Goal: Information Seeking & Learning: Learn about a topic

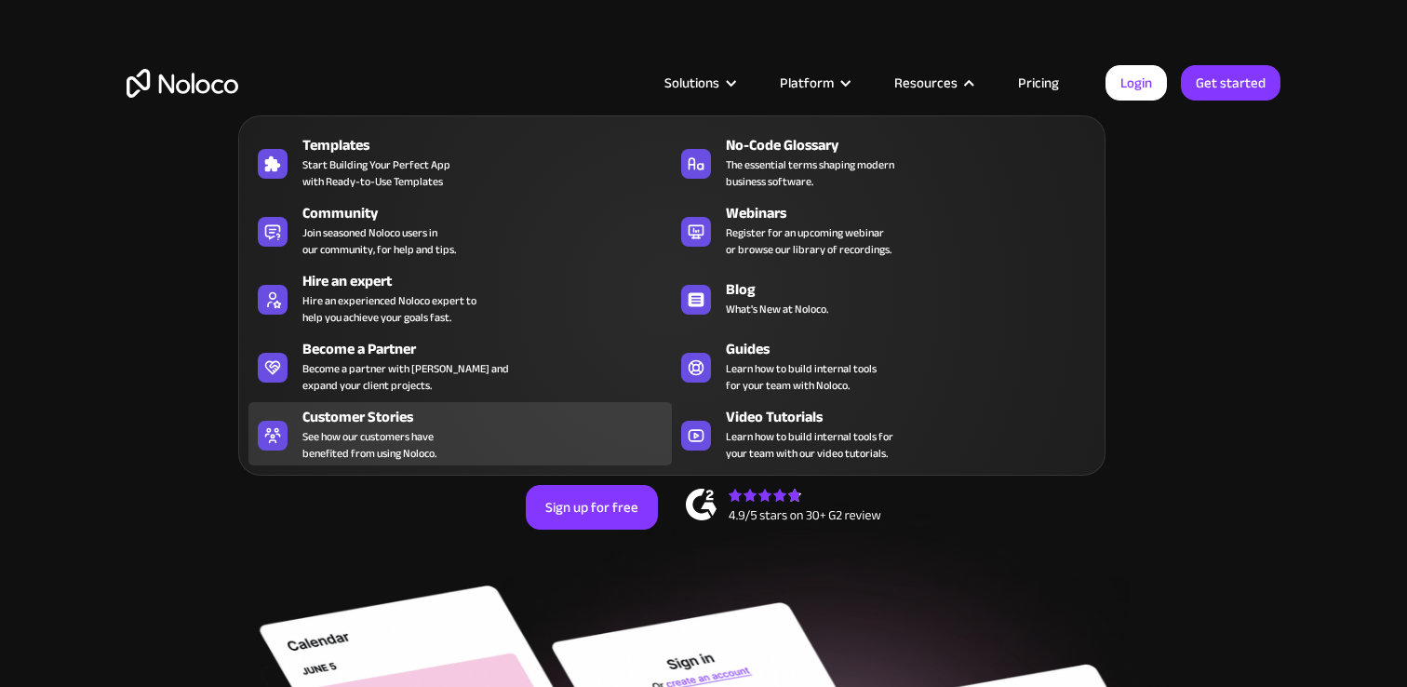
click at [393, 428] on span "See how our customers have benefited from using Noloco." at bounding box center [369, 445] width 134 height 34
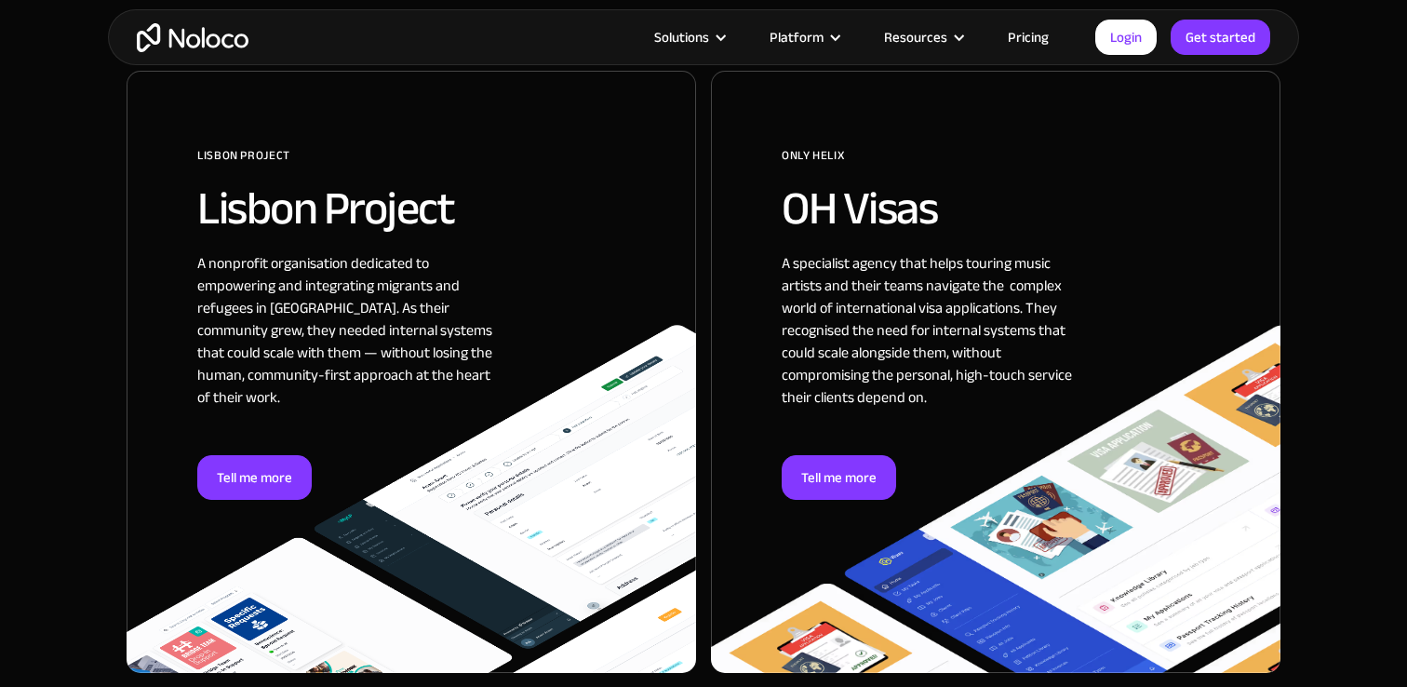
scroll to position [1131, 0]
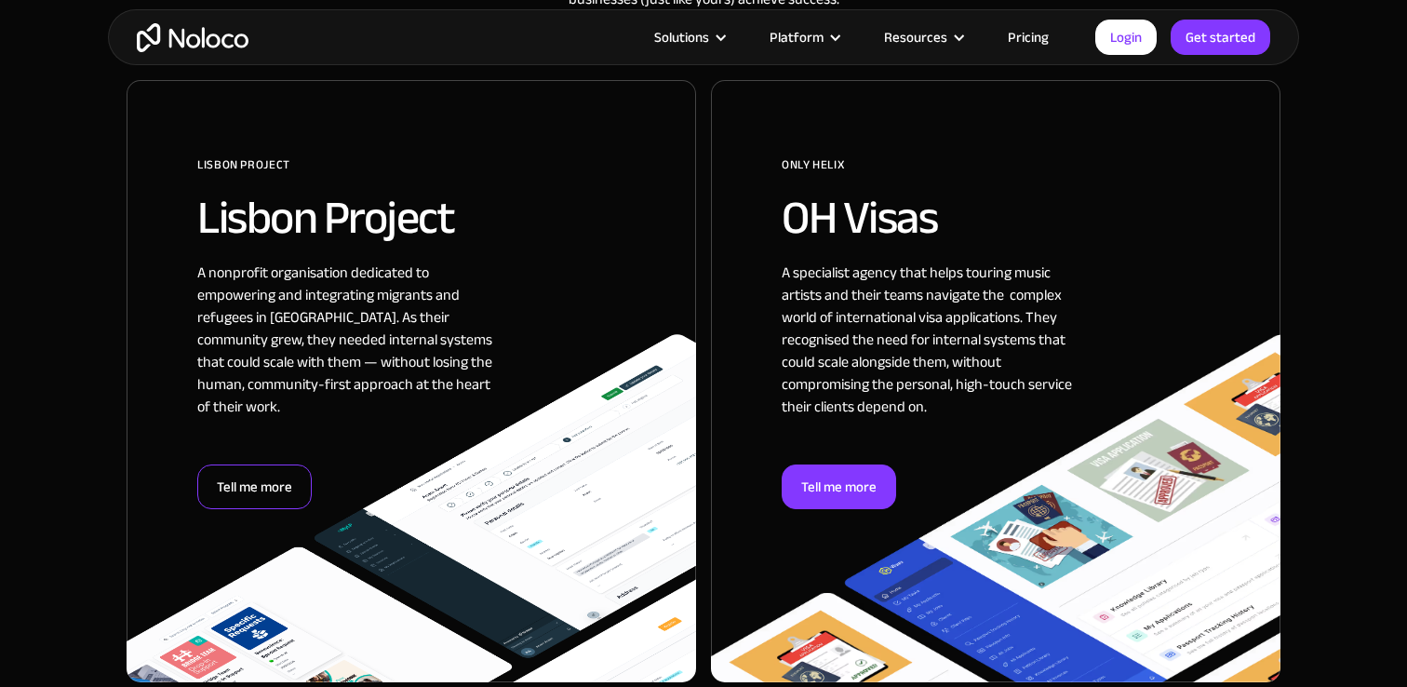
click at [256, 477] on div "Tell me more" at bounding box center [254, 486] width 114 height 45
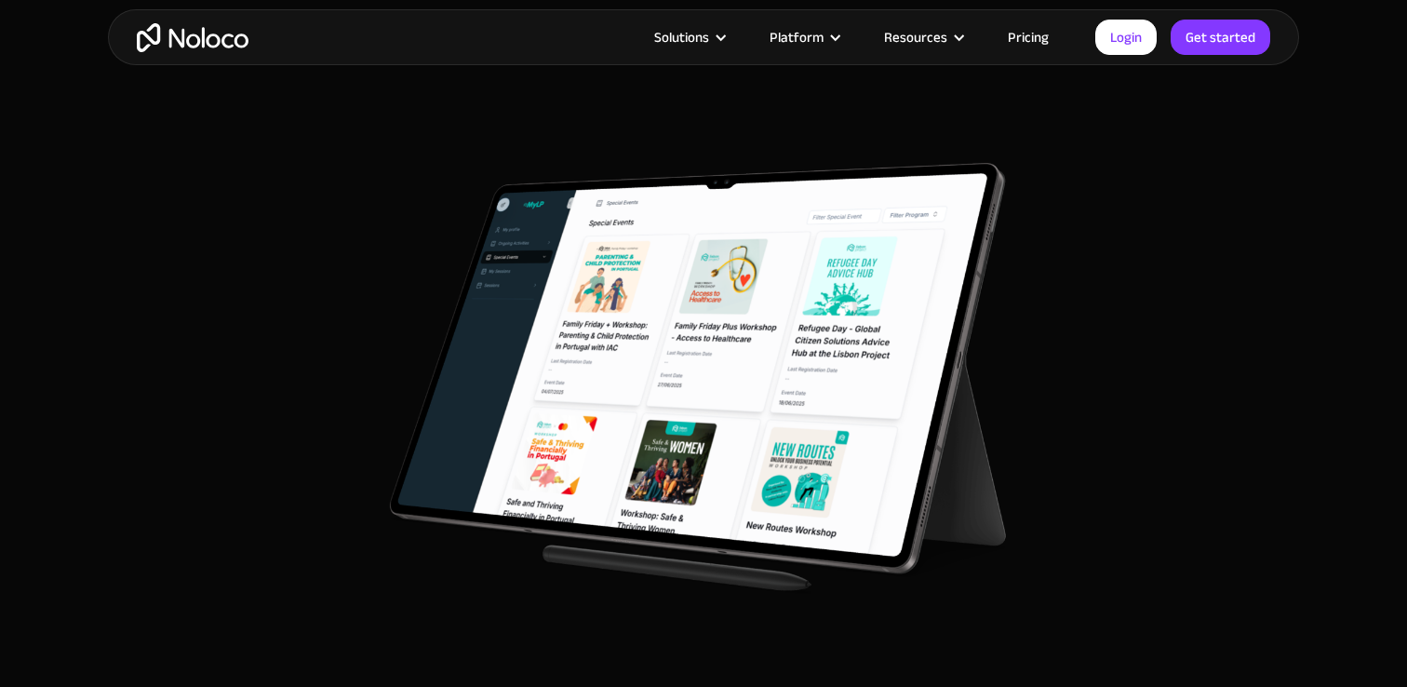
scroll to position [3499, 0]
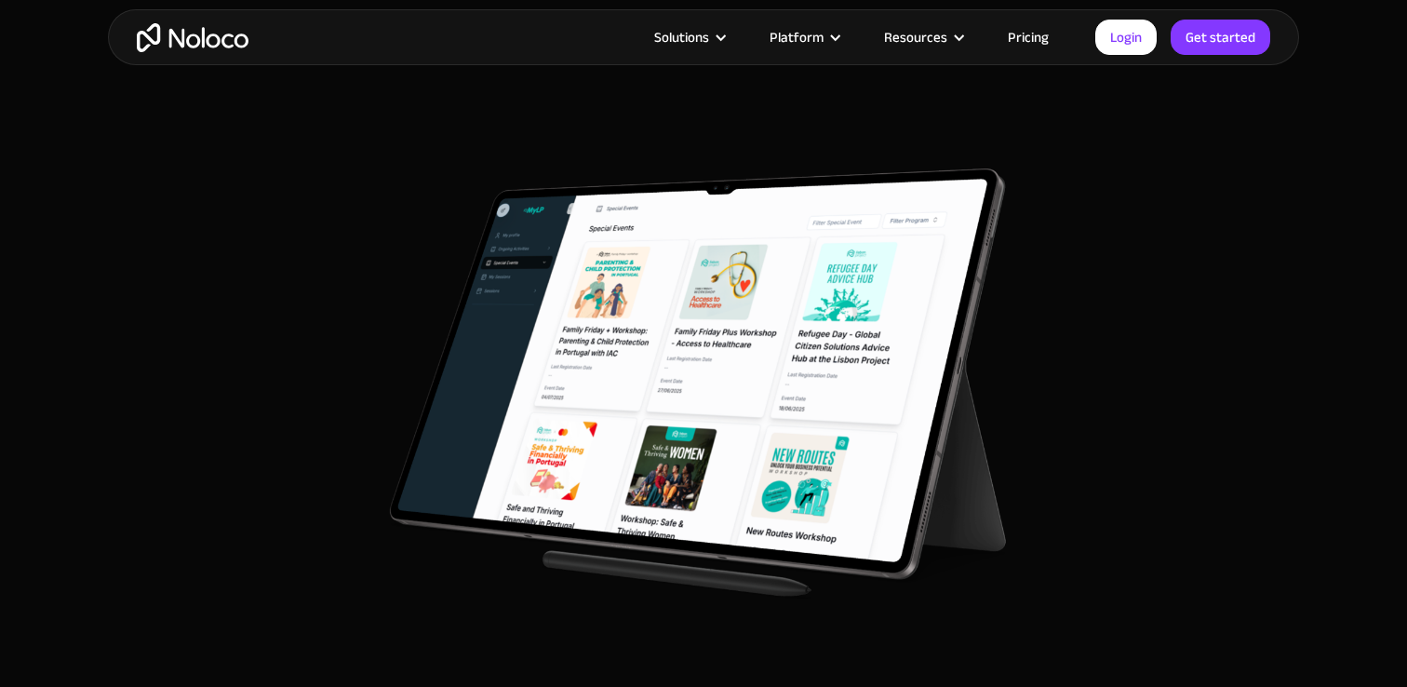
click at [1032, 35] on link "Pricing" at bounding box center [1028, 37] width 87 height 24
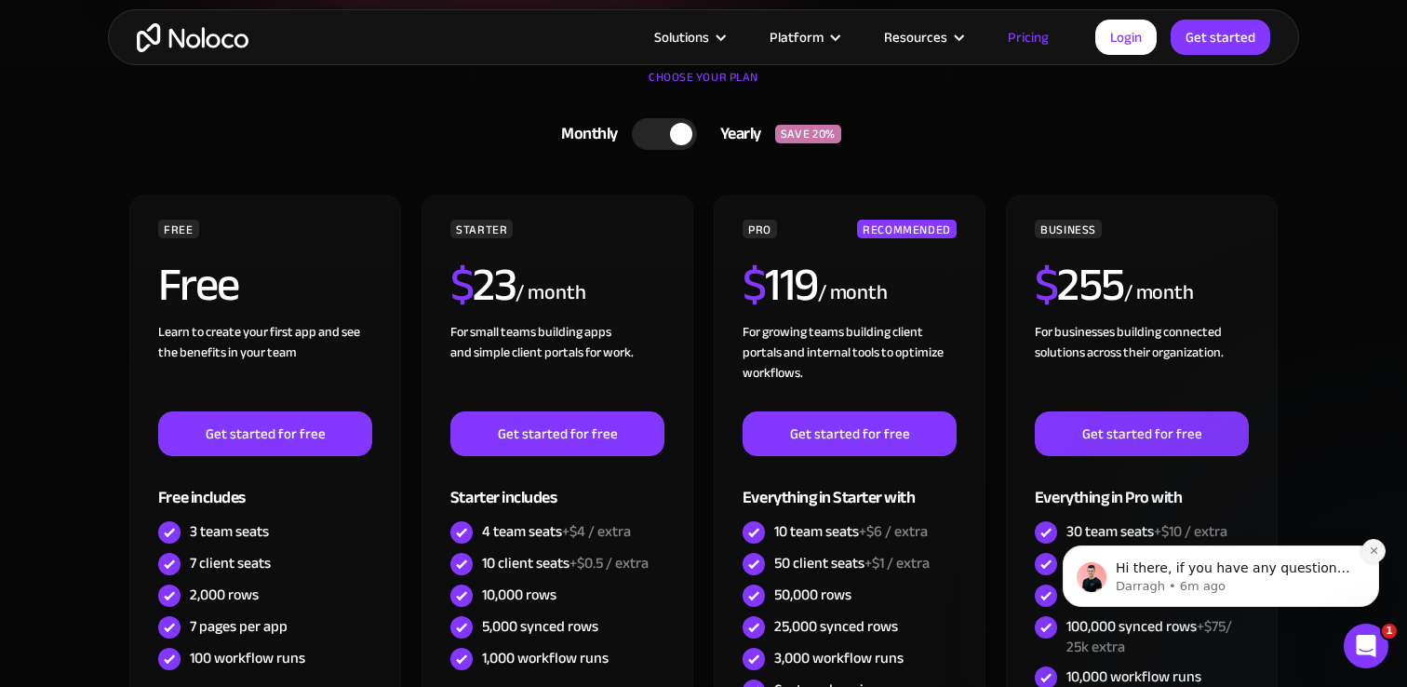
click at [1377, 552] on icon "Dismiss notification" at bounding box center [1374, 550] width 10 height 10
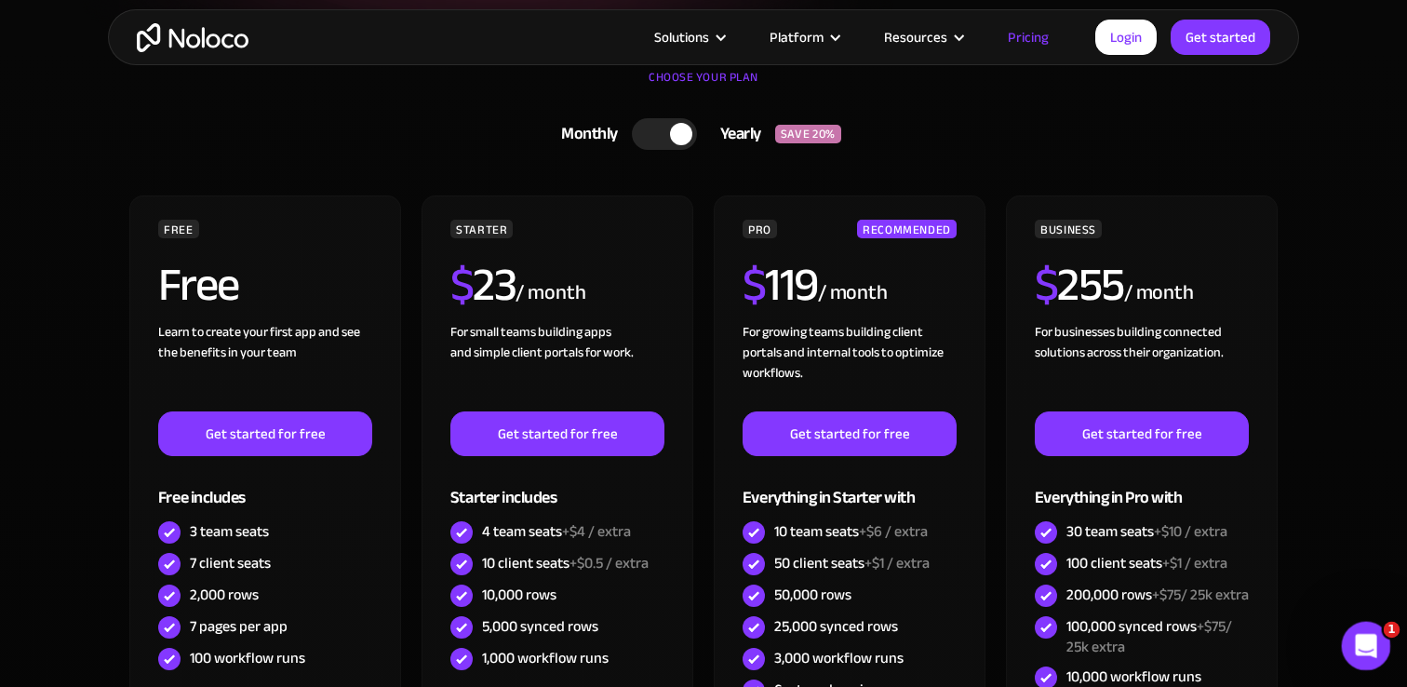
click at [1374, 658] on div "Open Intercom Messenger" at bounding box center [1363, 642] width 61 height 61
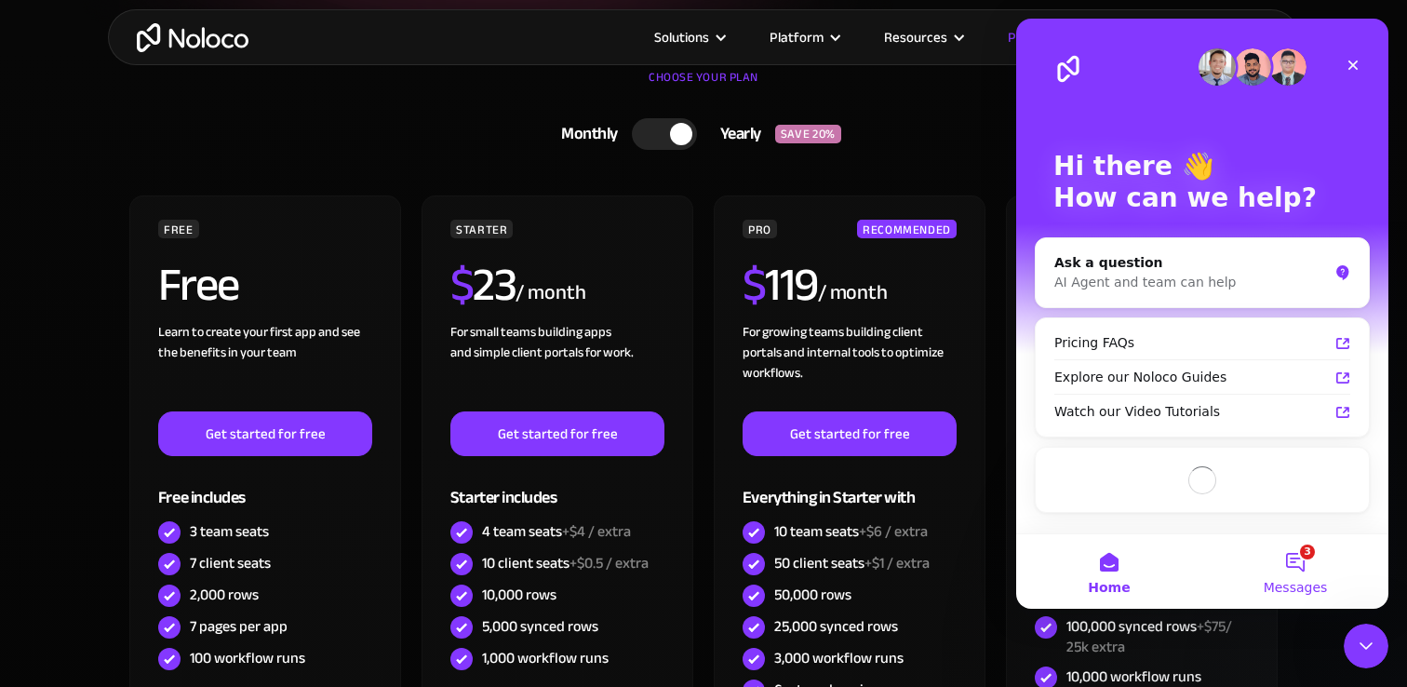
click at [1312, 570] on button "3 Messages" at bounding box center [1295, 571] width 186 height 74
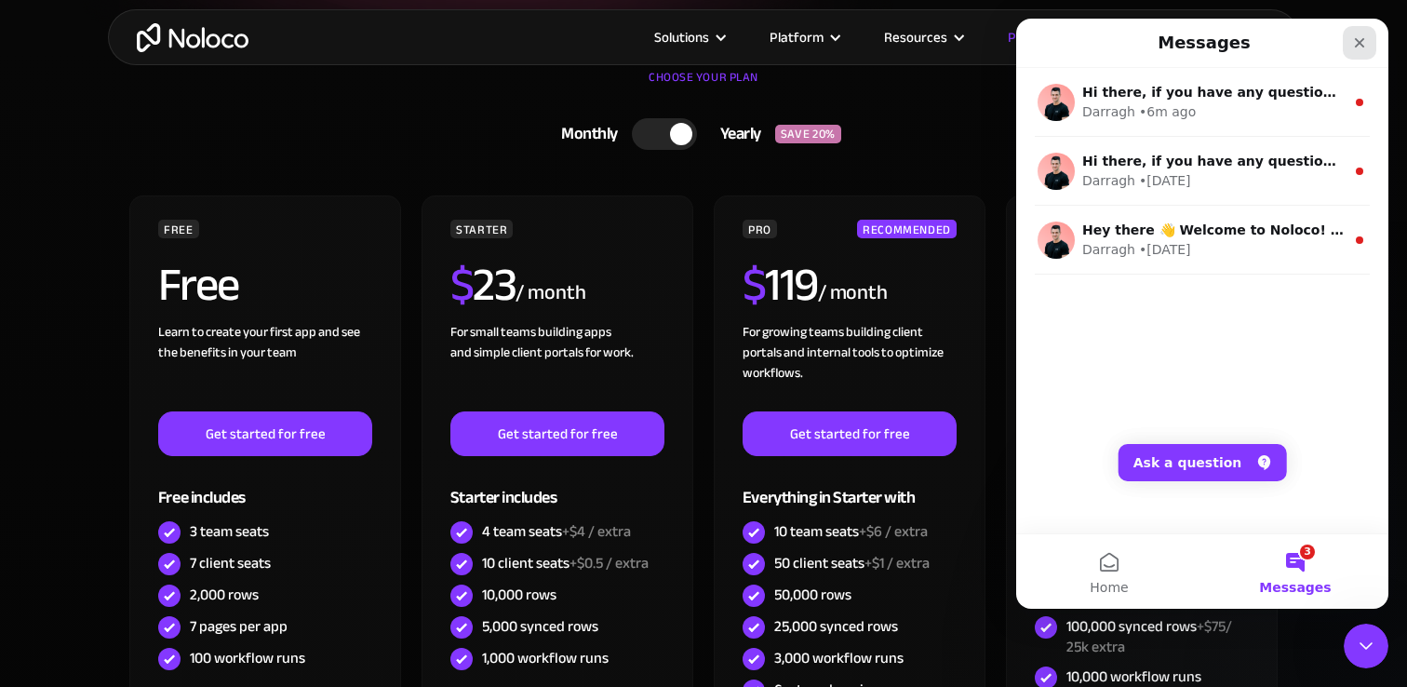
click at [1360, 50] on div "Close" at bounding box center [1360, 43] width 34 height 34
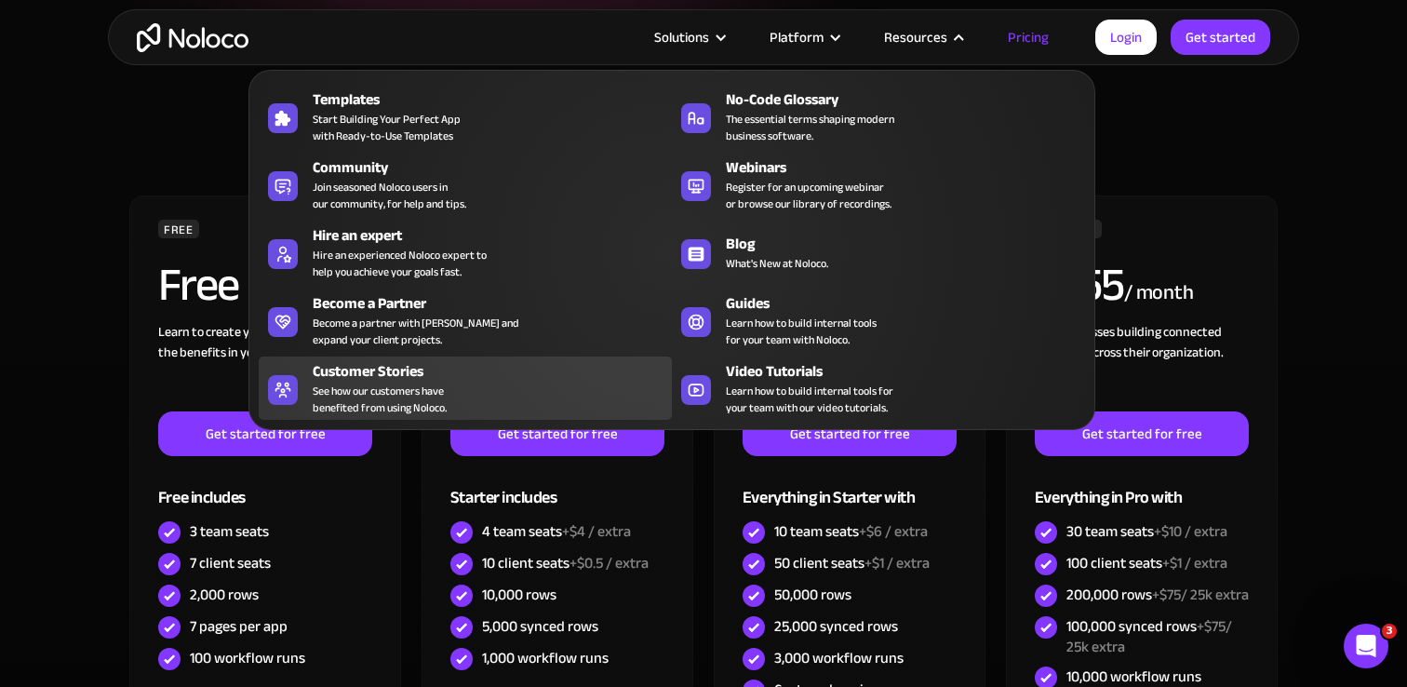
click at [445, 382] on span "See how our customers have benefited from using Noloco." at bounding box center [380, 399] width 134 height 34
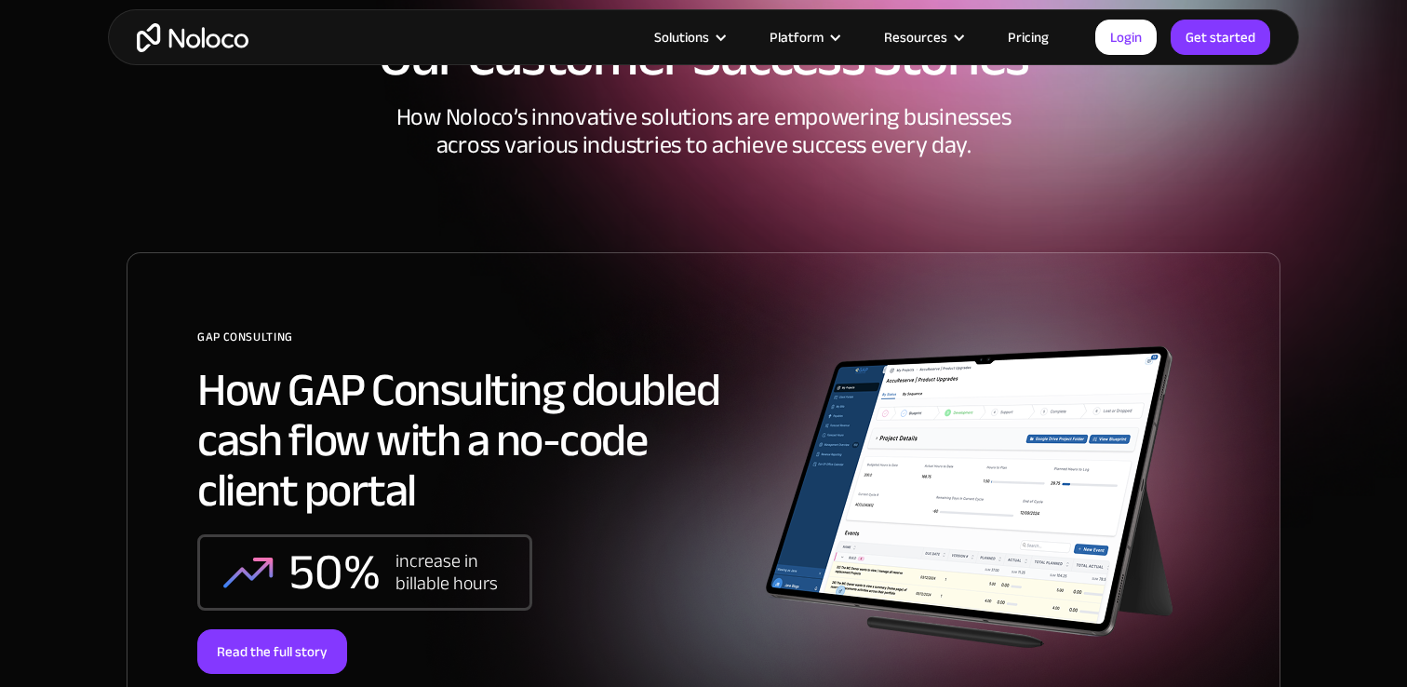
scroll to position [155, 0]
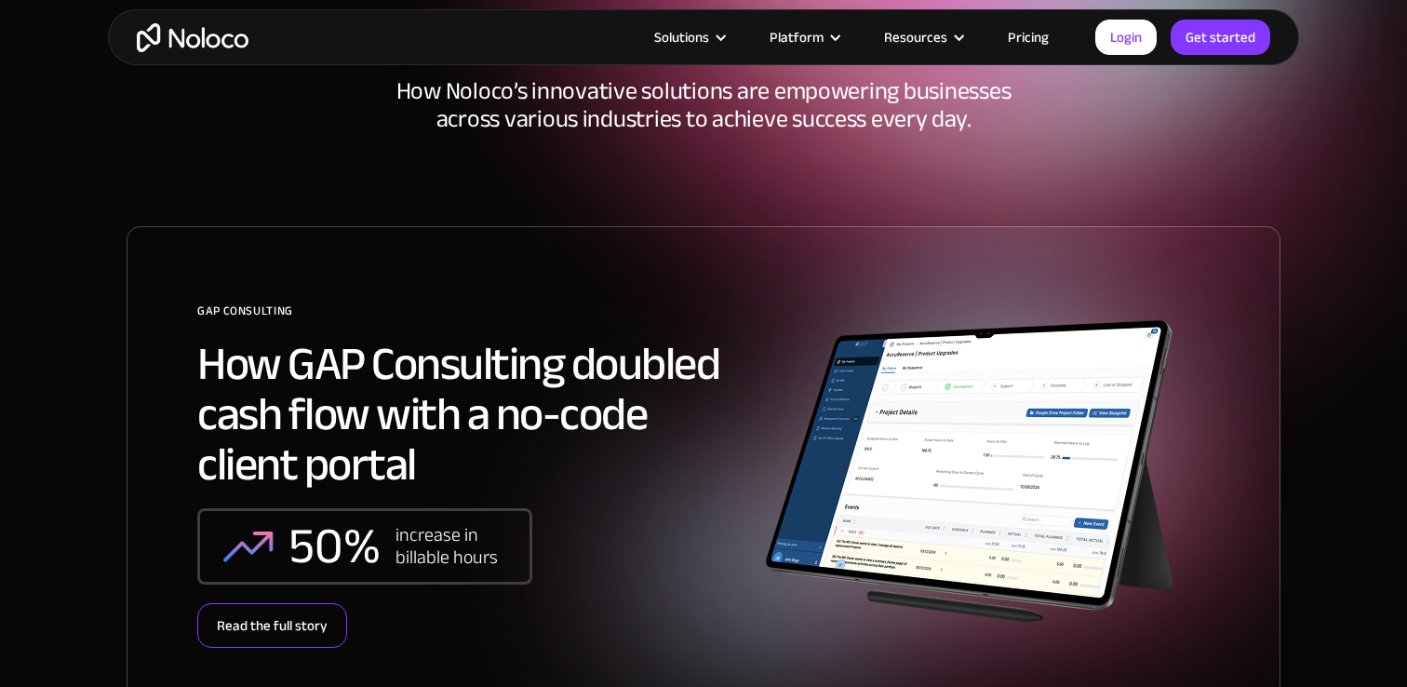
click at [283, 631] on div "Read the full story" at bounding box center [272, 625] width 150 height 45
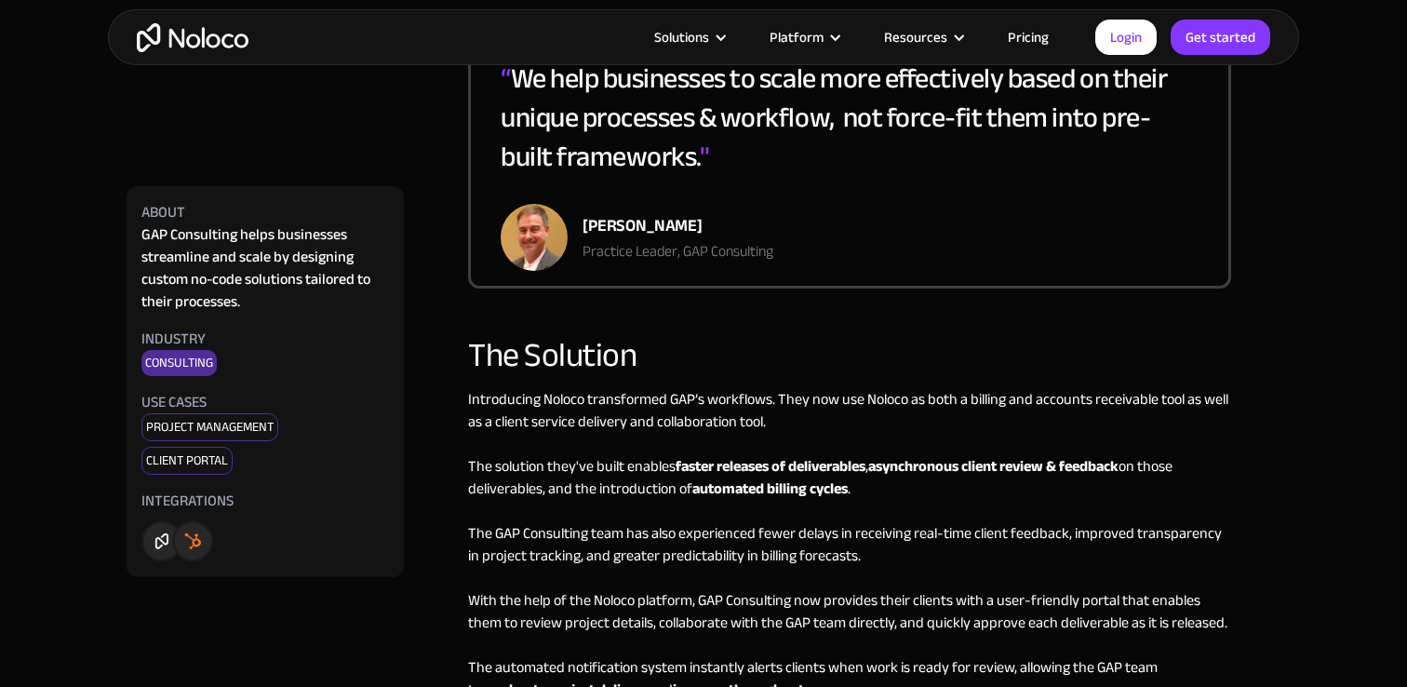
scroll to position [1228, 0]
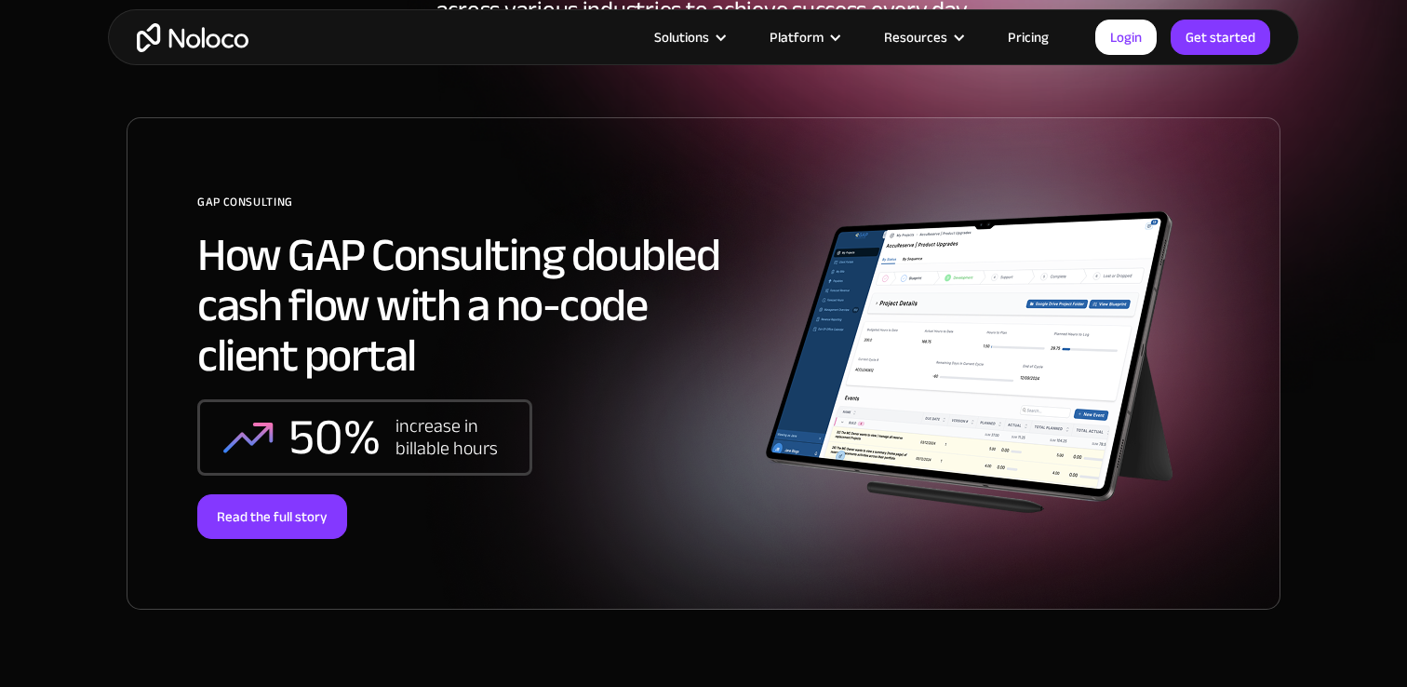
scroll to position [241, 0]
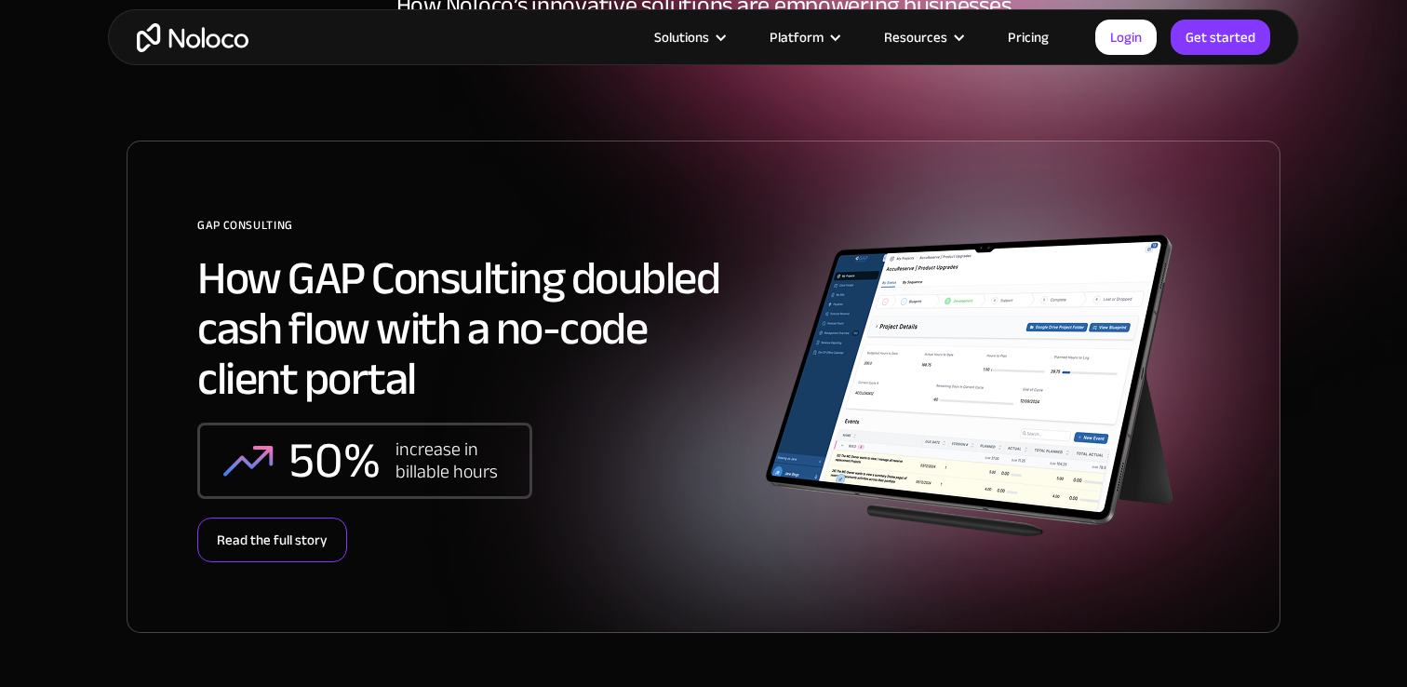
click at [282, 540] on div "Read the full story" at bounding box center [272, 539] width 150 height 45
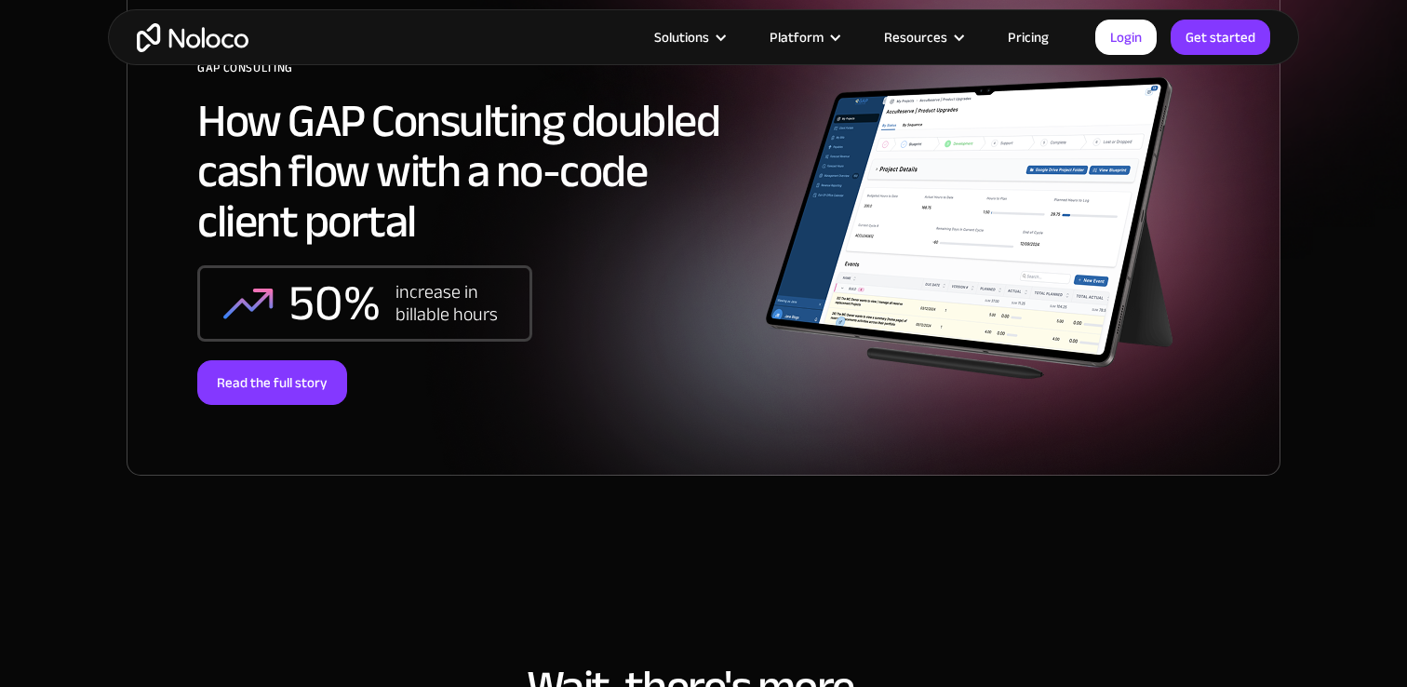
scroll to position [368, 0]
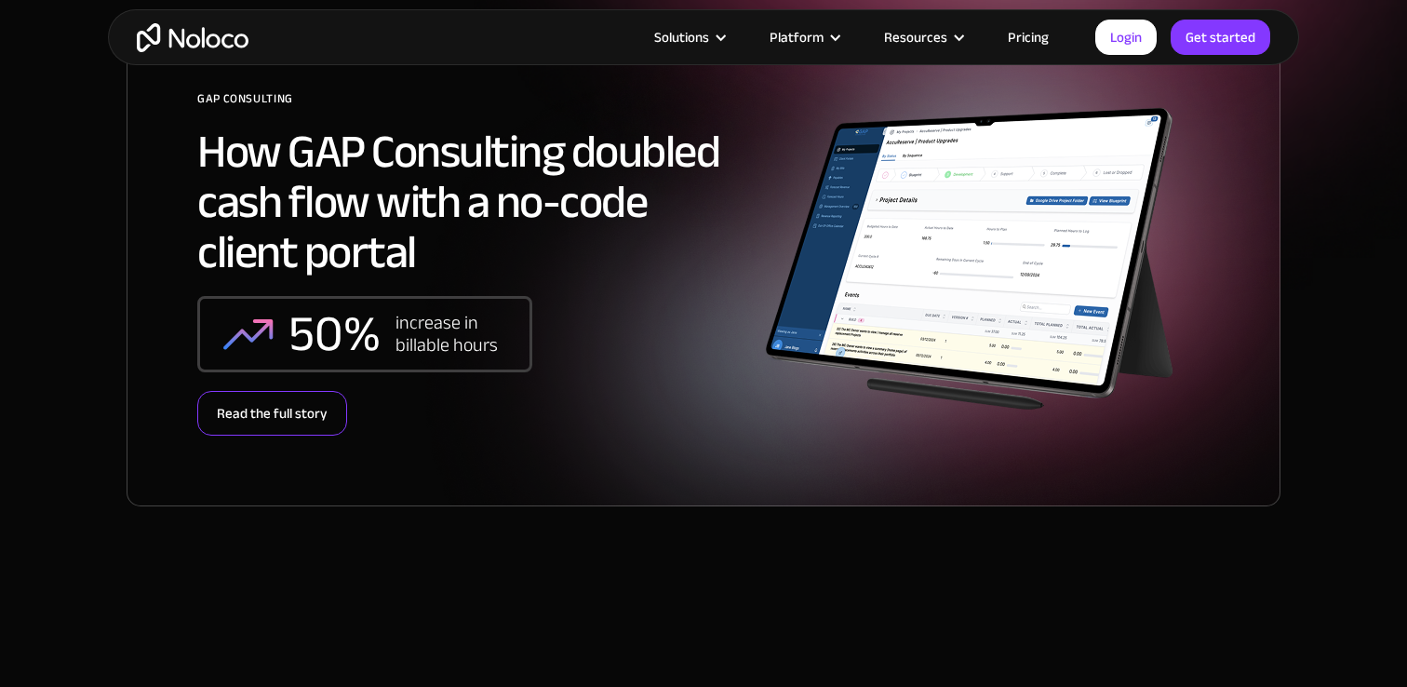
click at [282, 425] on div "Read the full story" at bounding box center [272, 413] width 150 height 45
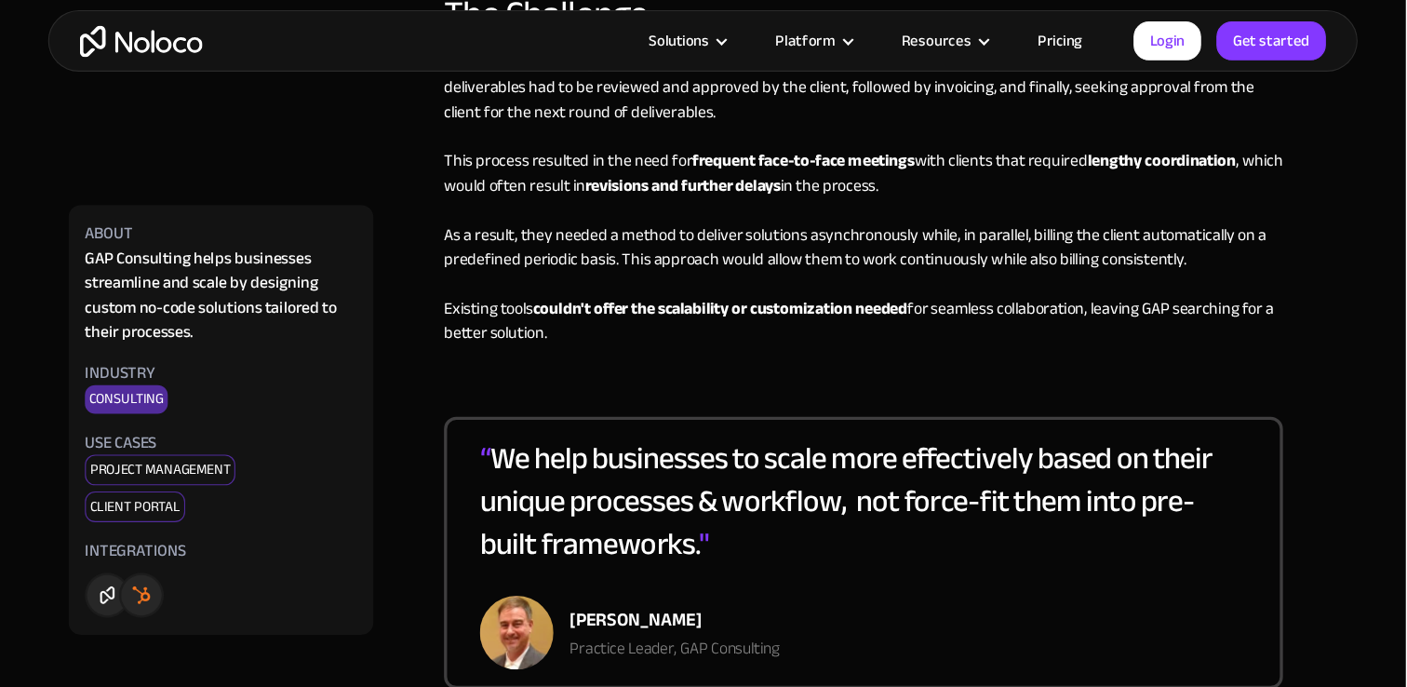
scroll to position [1032, 0]
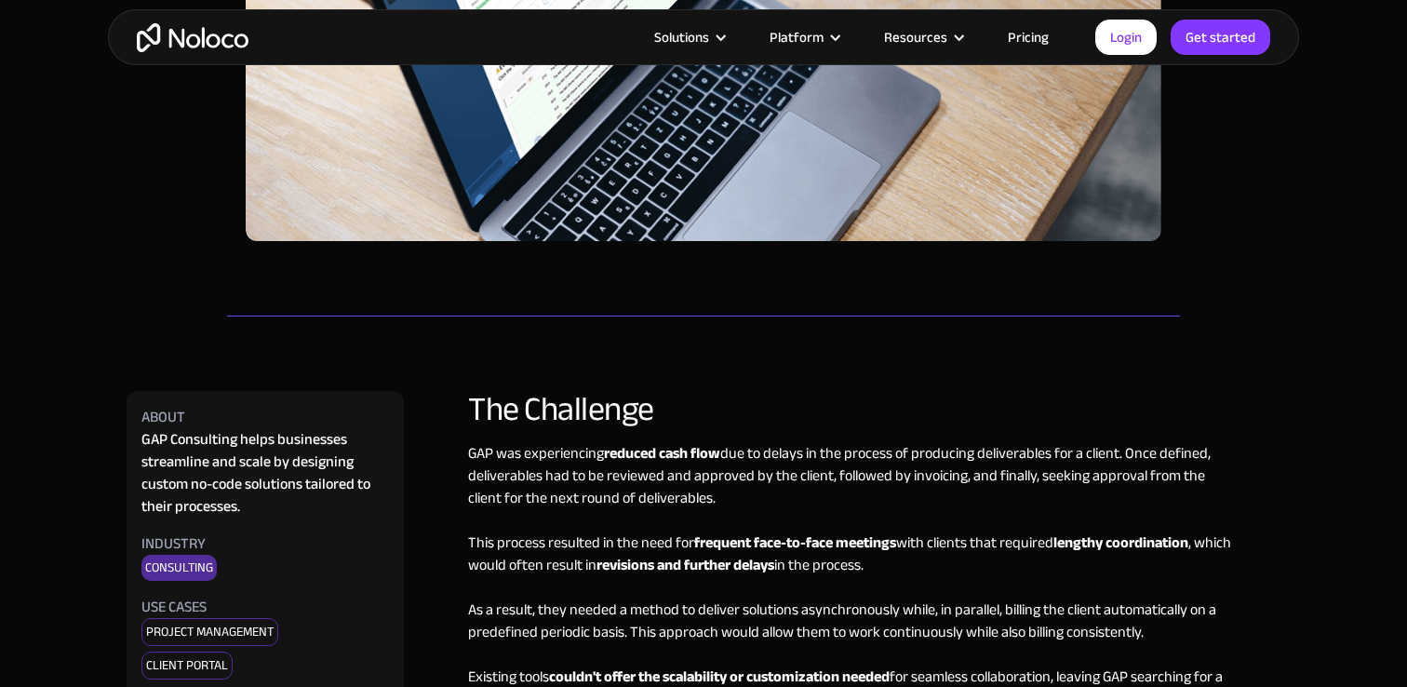
scroll to position [853, 0]
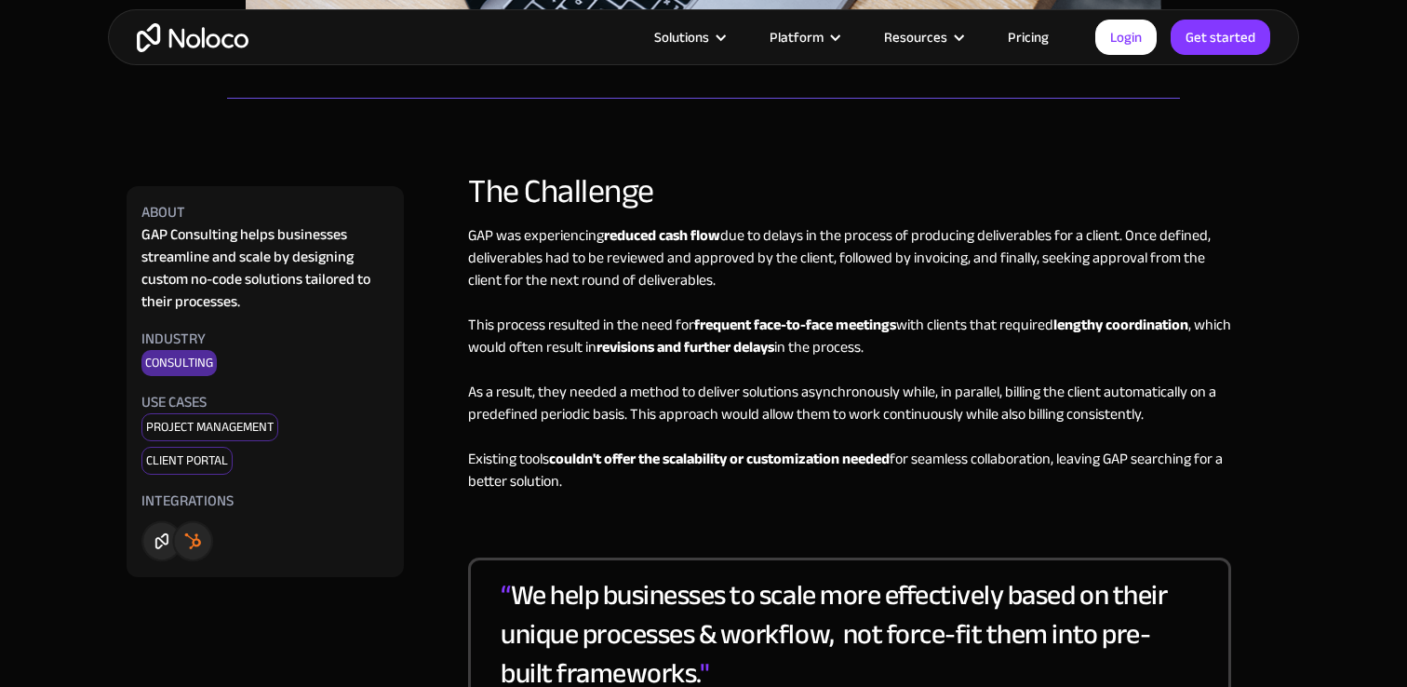
click at [207, 37] on img "home" at bounding box center [193, 37] width 112 height 29
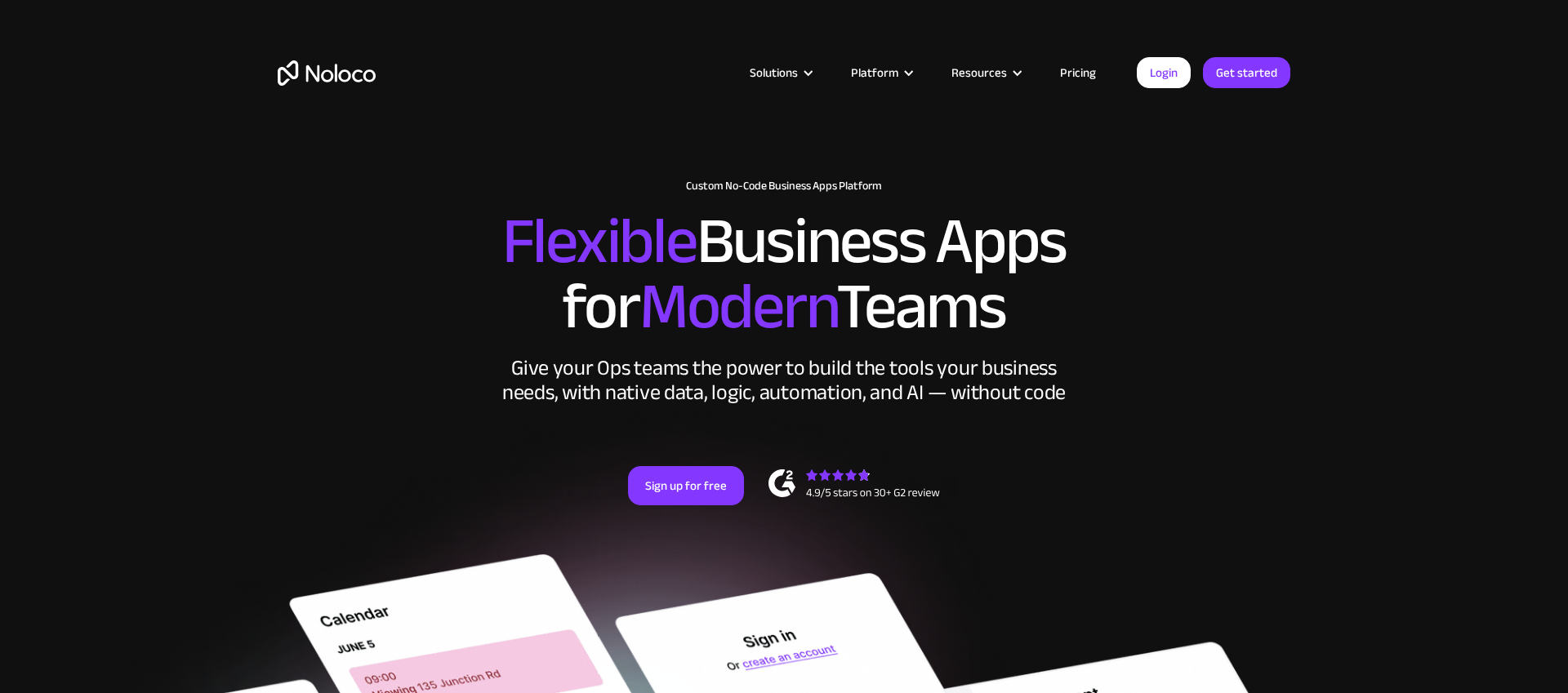
scroll to position [8, 0]
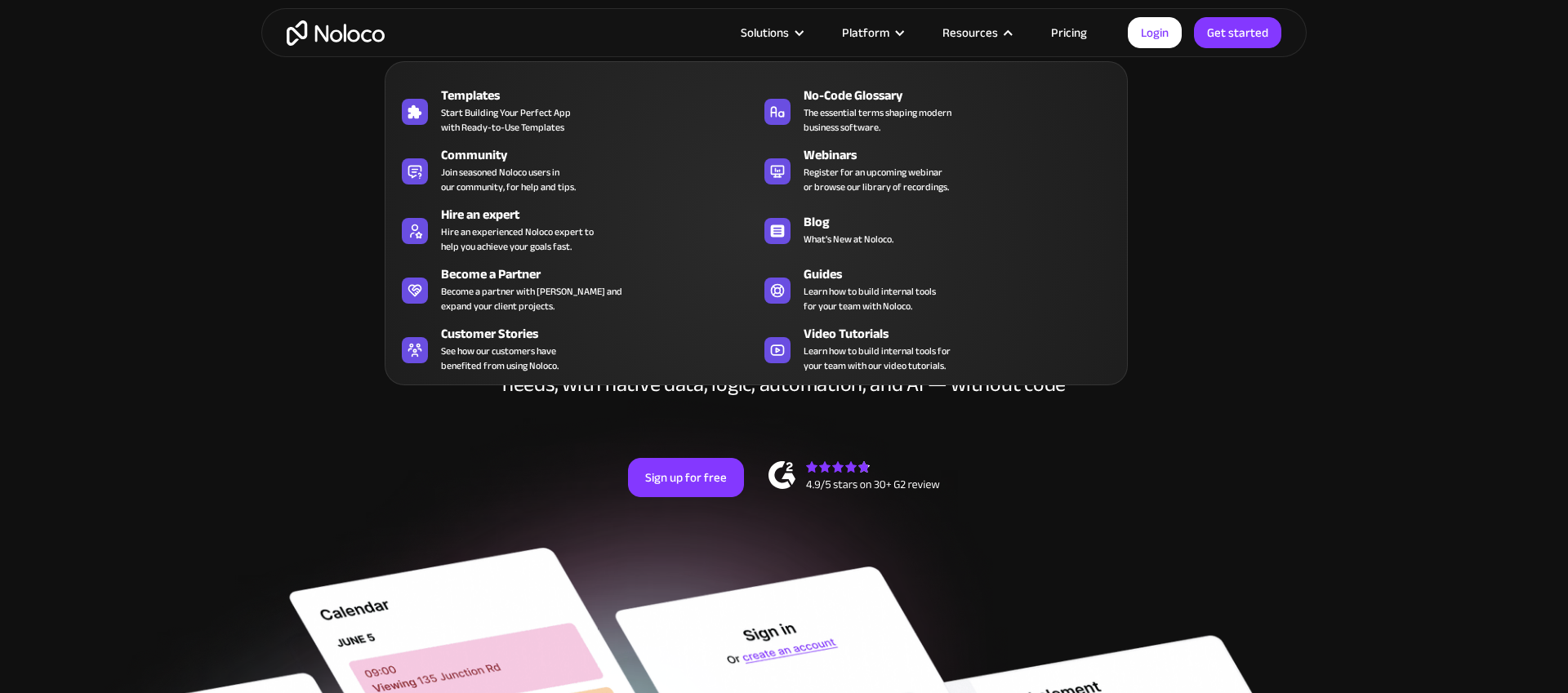
click at [549, 318] on div "Templates Start Building Your Perfect App with Ready-to-Use Templates No-Code G…" at bounding box center [755, 223] width 743 height 324
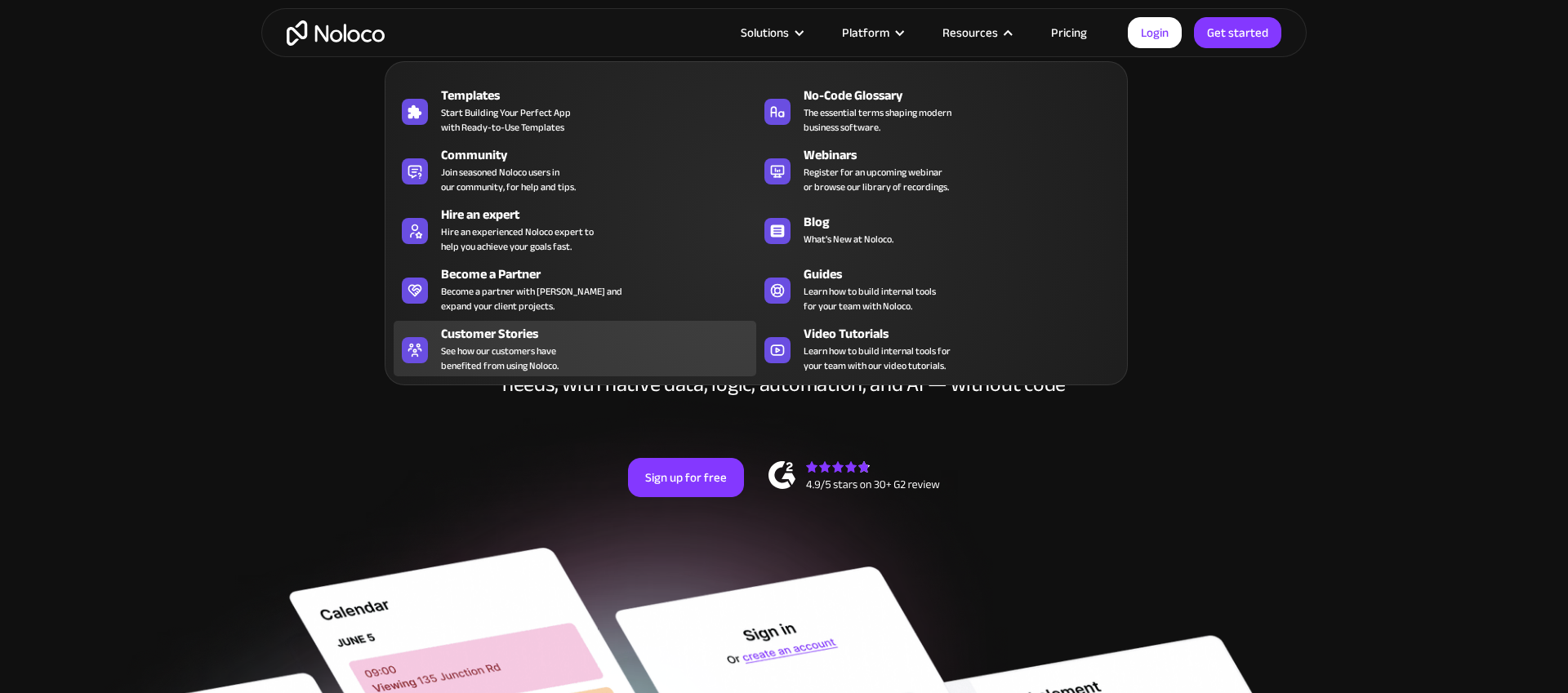
click at [548, 340] on div "Customer Stories" at bounding box center [603, 333] width 323 height 19
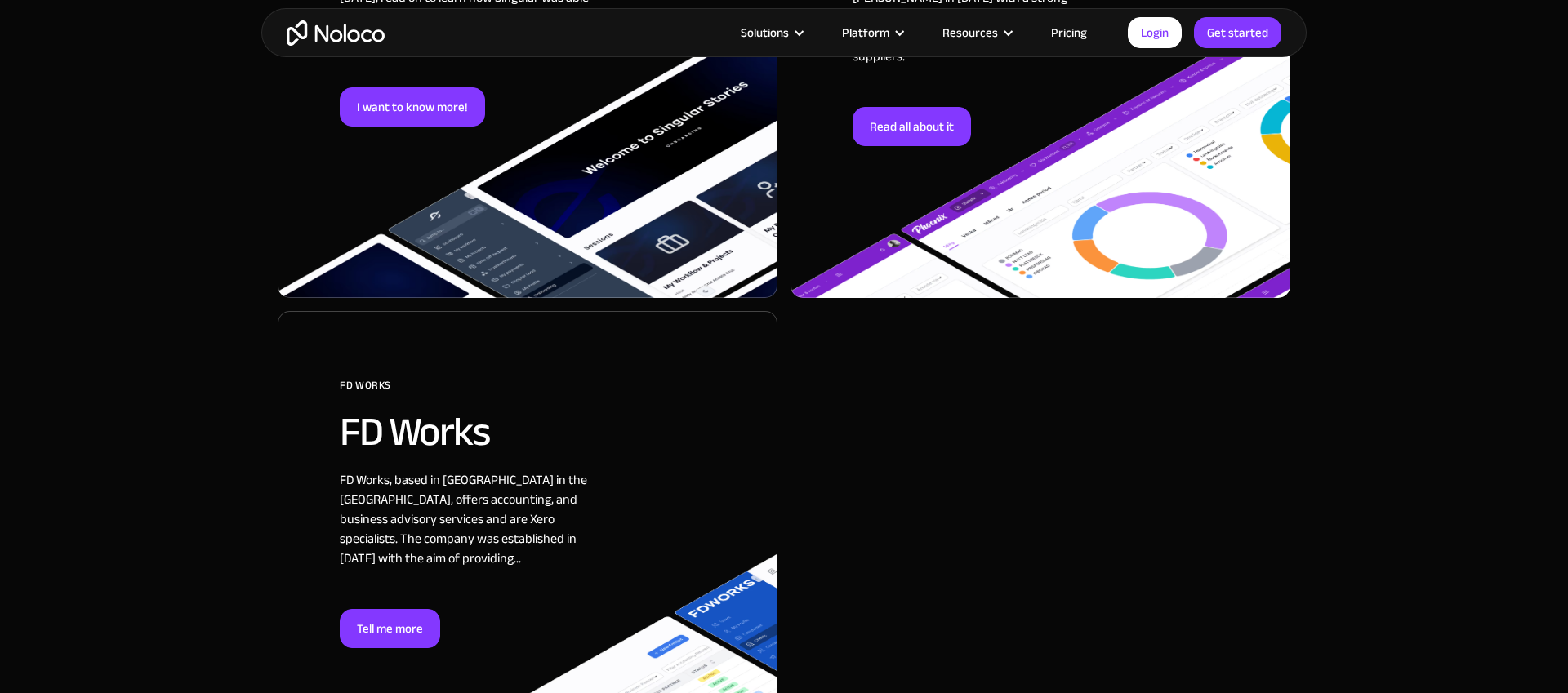
scroll to position [3425, 0]
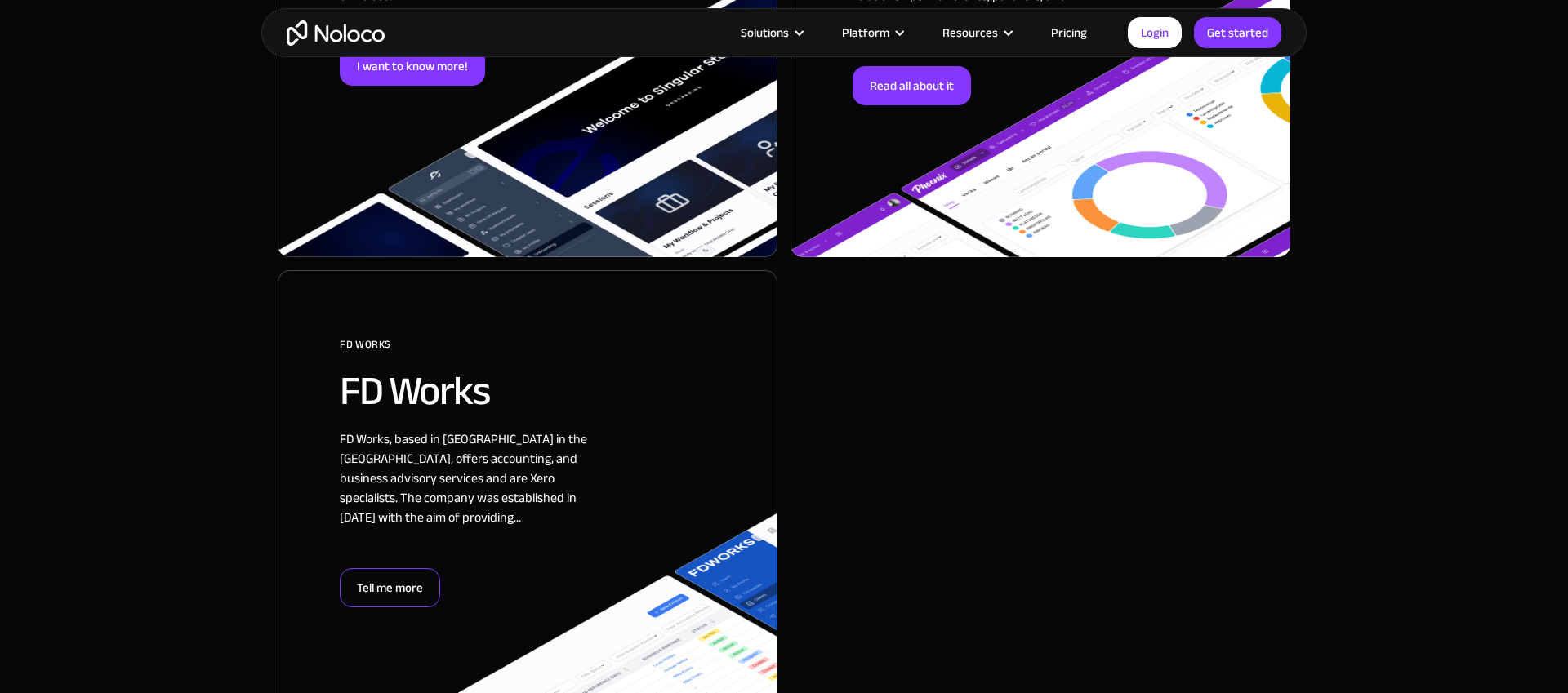
click at [408, 568] on div "Tell me more" at bounding box center [390, 588] width 100 height 39
